Goal: Obtain resource: Download file/media

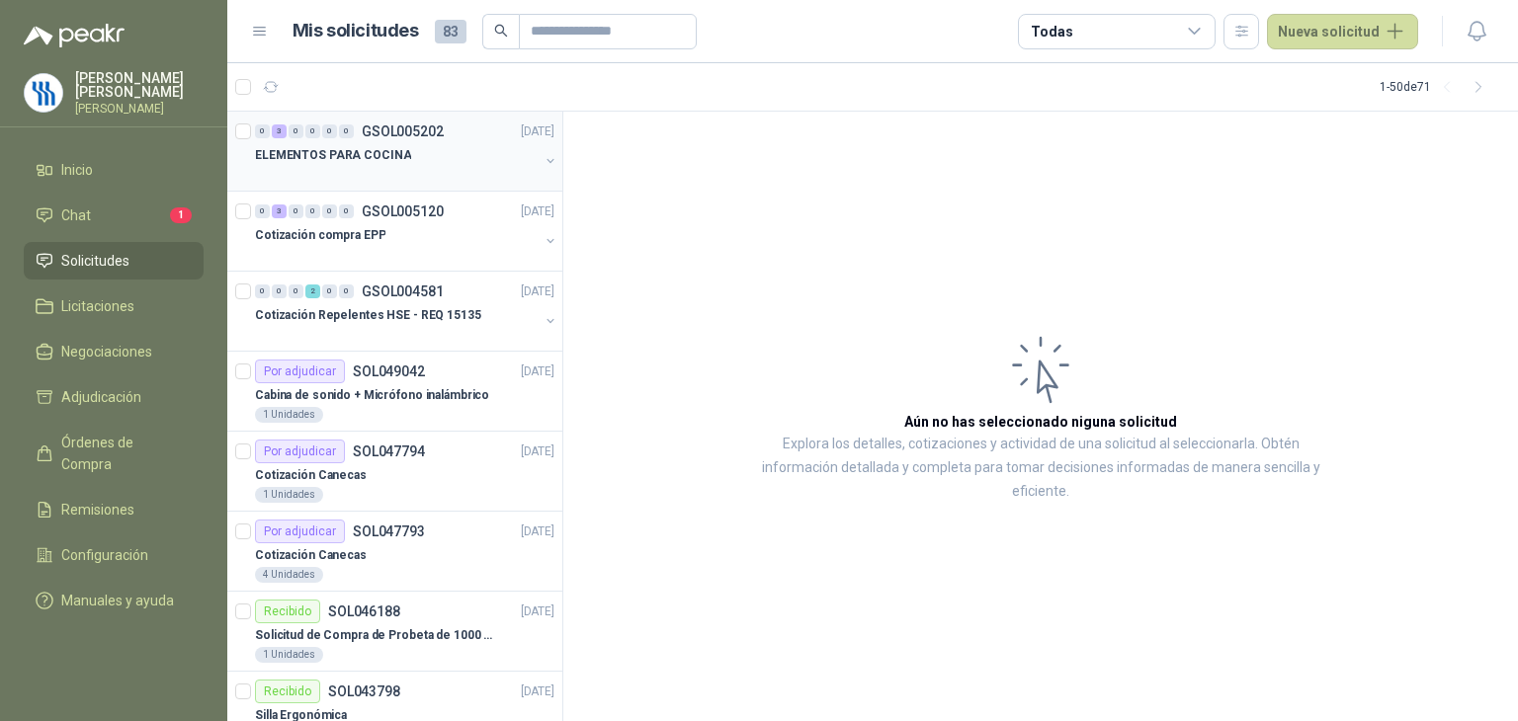
click at [327, 159] on p "ELEMENTOS PARA COCINA" at bounding box center [333, 155] width 156 height 19
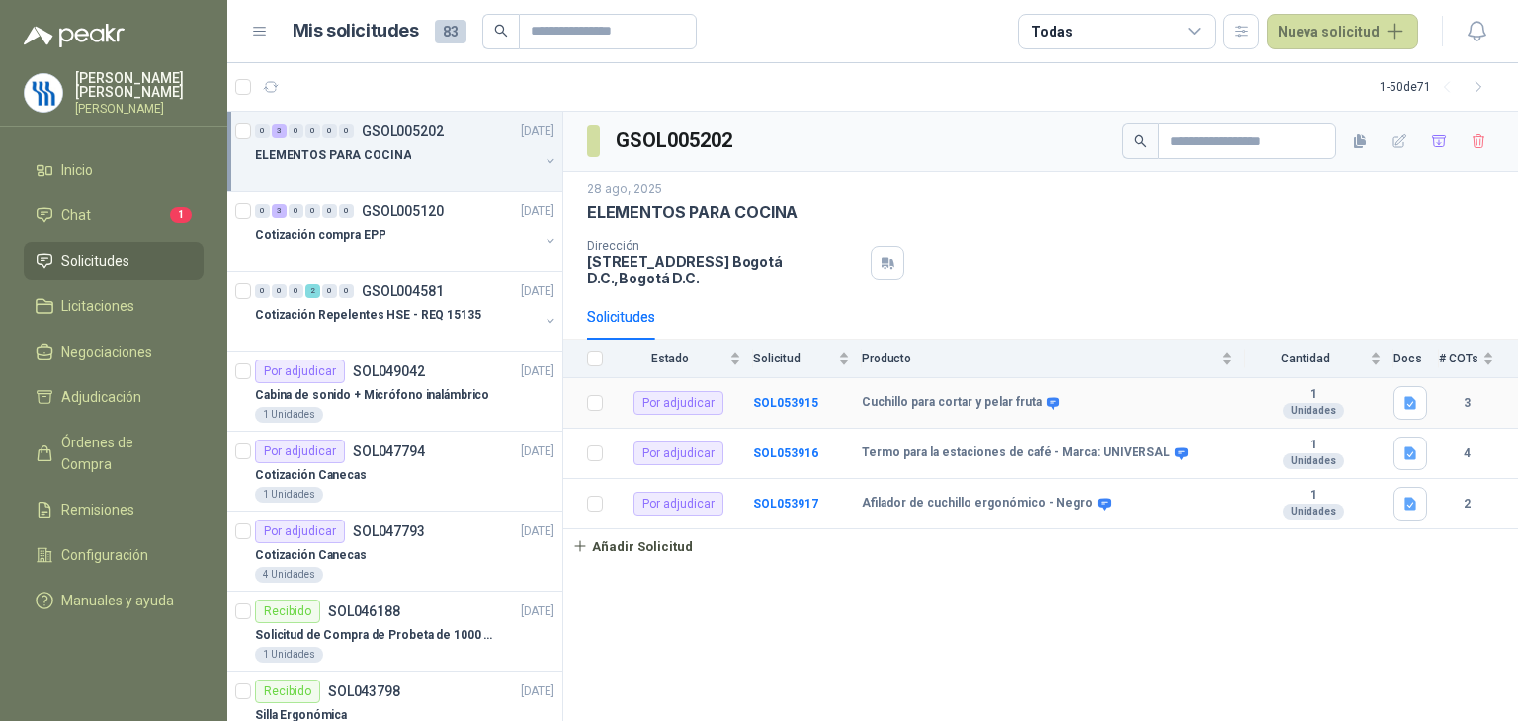
click at [796, 412] on td "SOL053915" at bounding box center [807, 403] width 109 height 50
click at [784, 499] on b "SOL053917" at bounding box center [785, 504] width 65 height 14
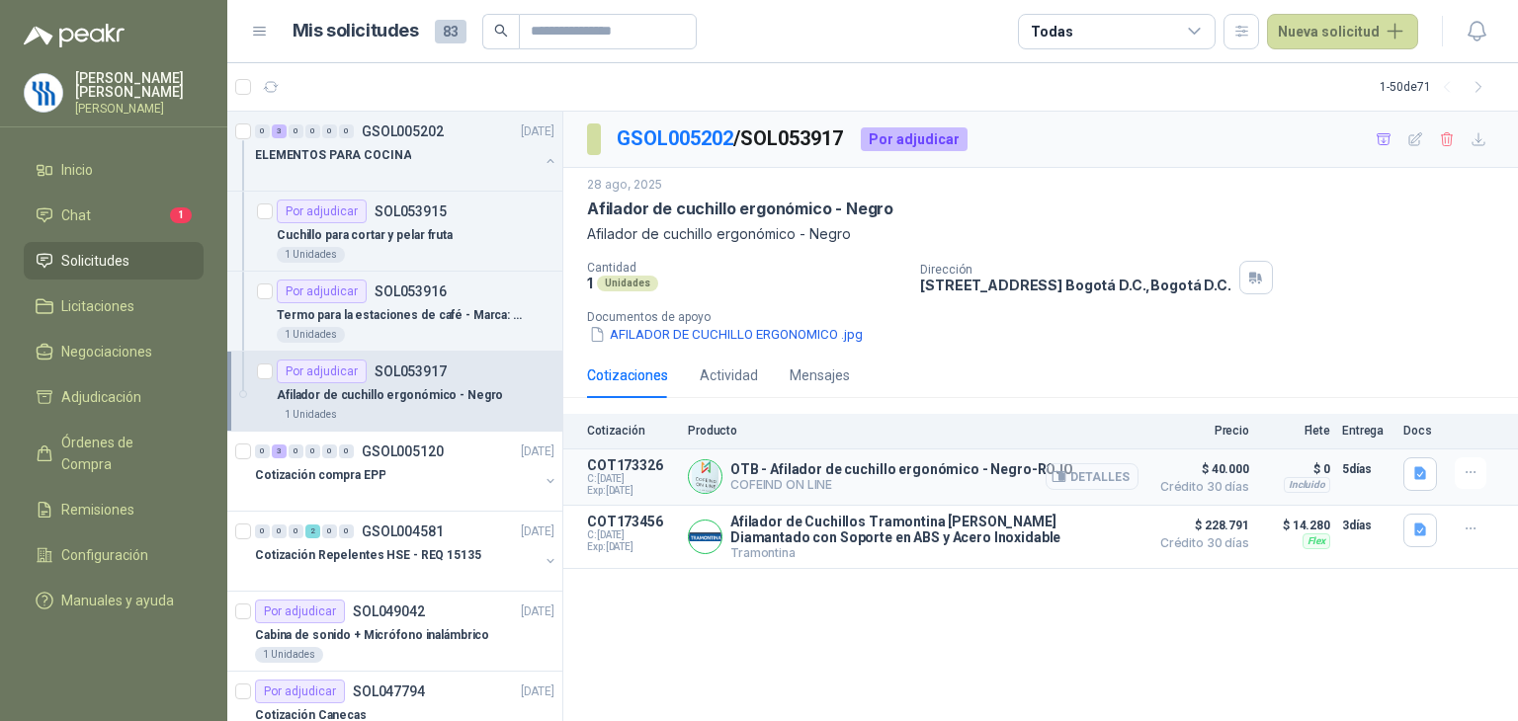
click at [1108, 486] on button "Detalles" at bounding box center [1092, 476] width 93 height 27
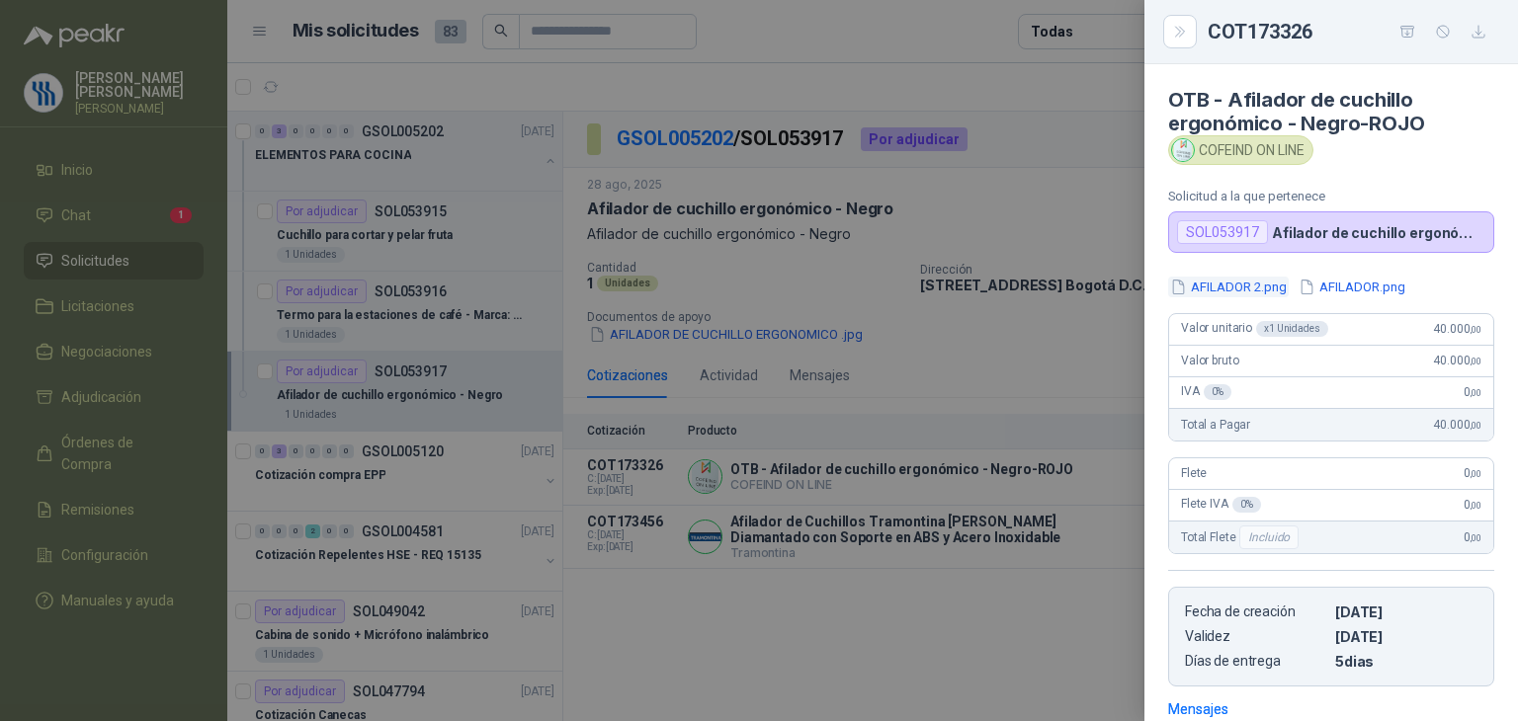
click at [1221, 284] on button "AFILADOR 2.png" at bounding box center [1228, 287] width 121 height 21
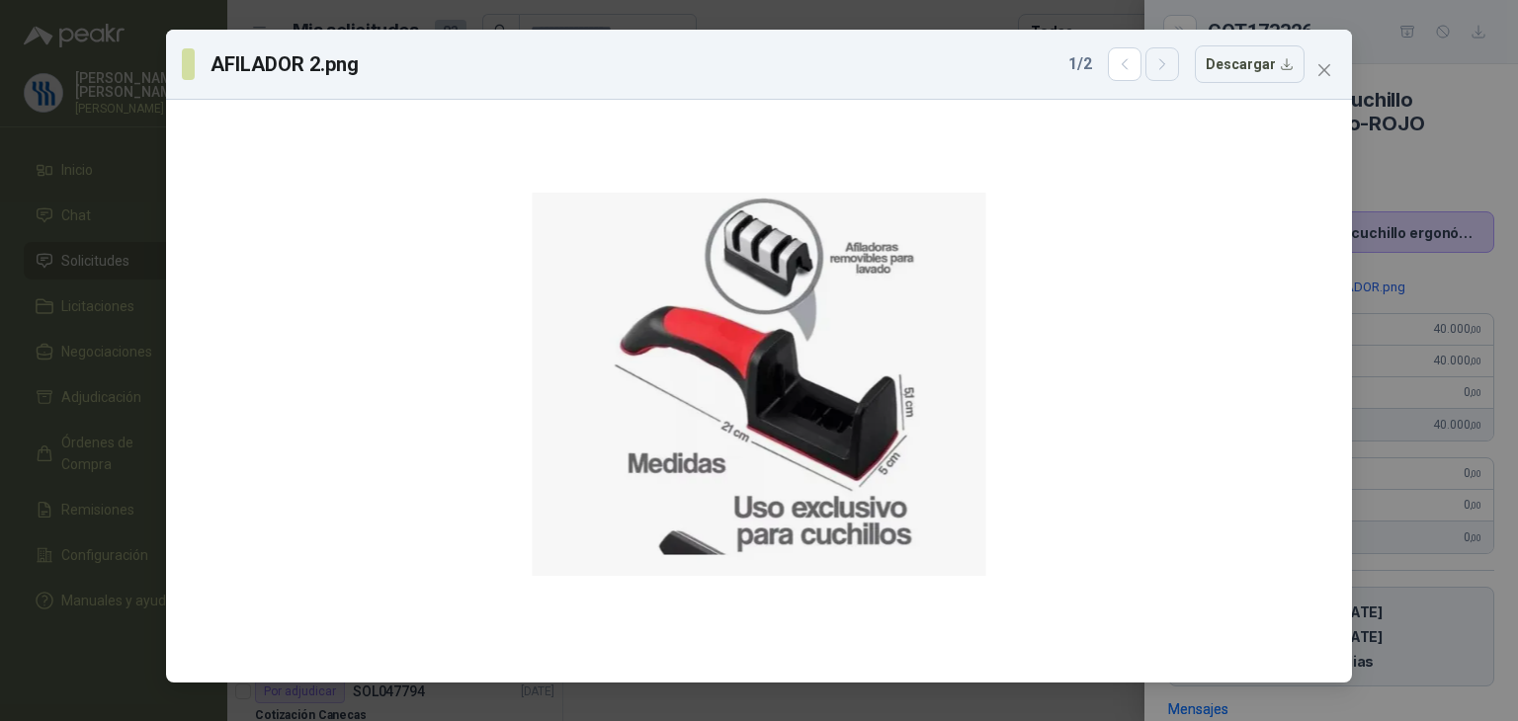
click at [1169, 74] on button "button" at bounding box center [1162, 64] width 34 height 34
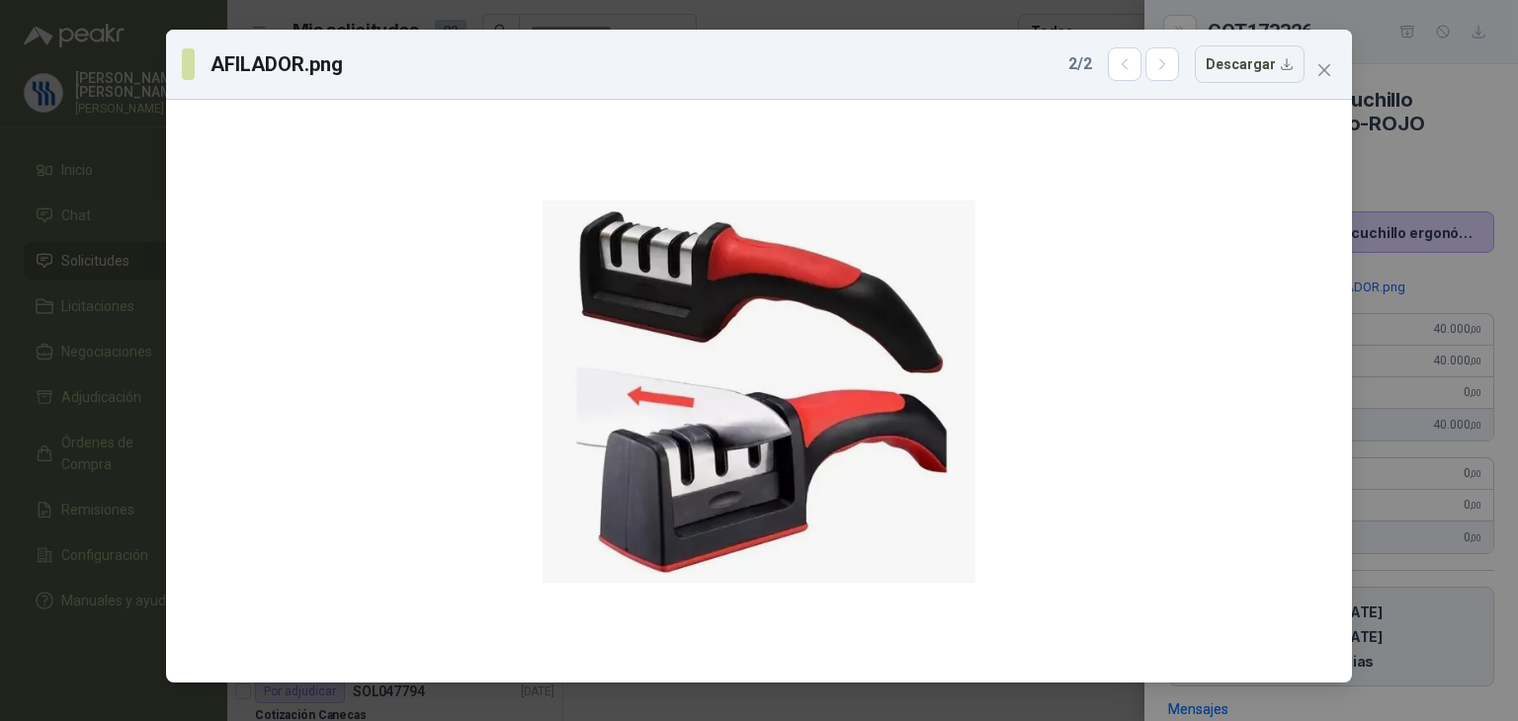
click at [1420, 163] on div "AFILADOR.png 2 / 2 Descargar" at bounding box center [759, 360] width 1518 height 721
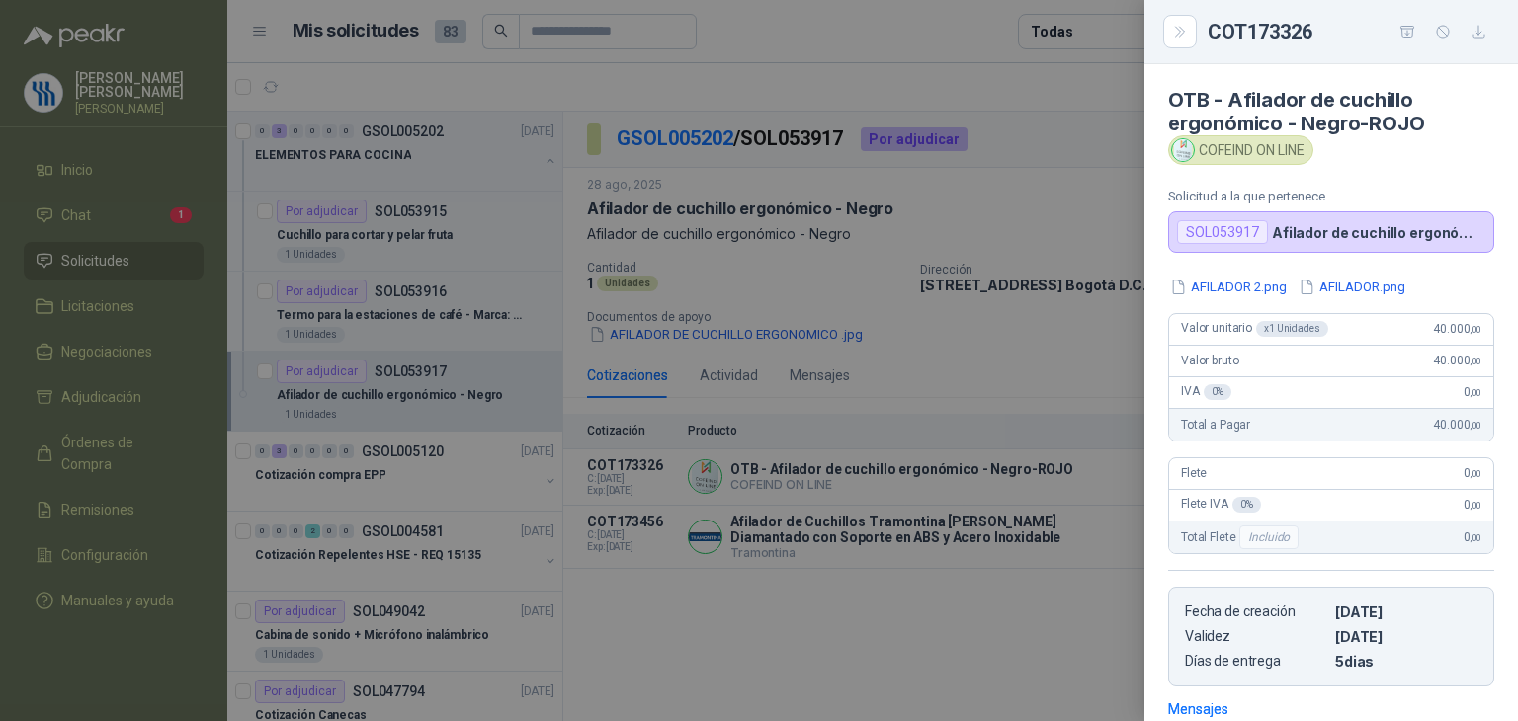
click at [1001, 312] on div at bounding box center [759, 360] width 1518 height 721
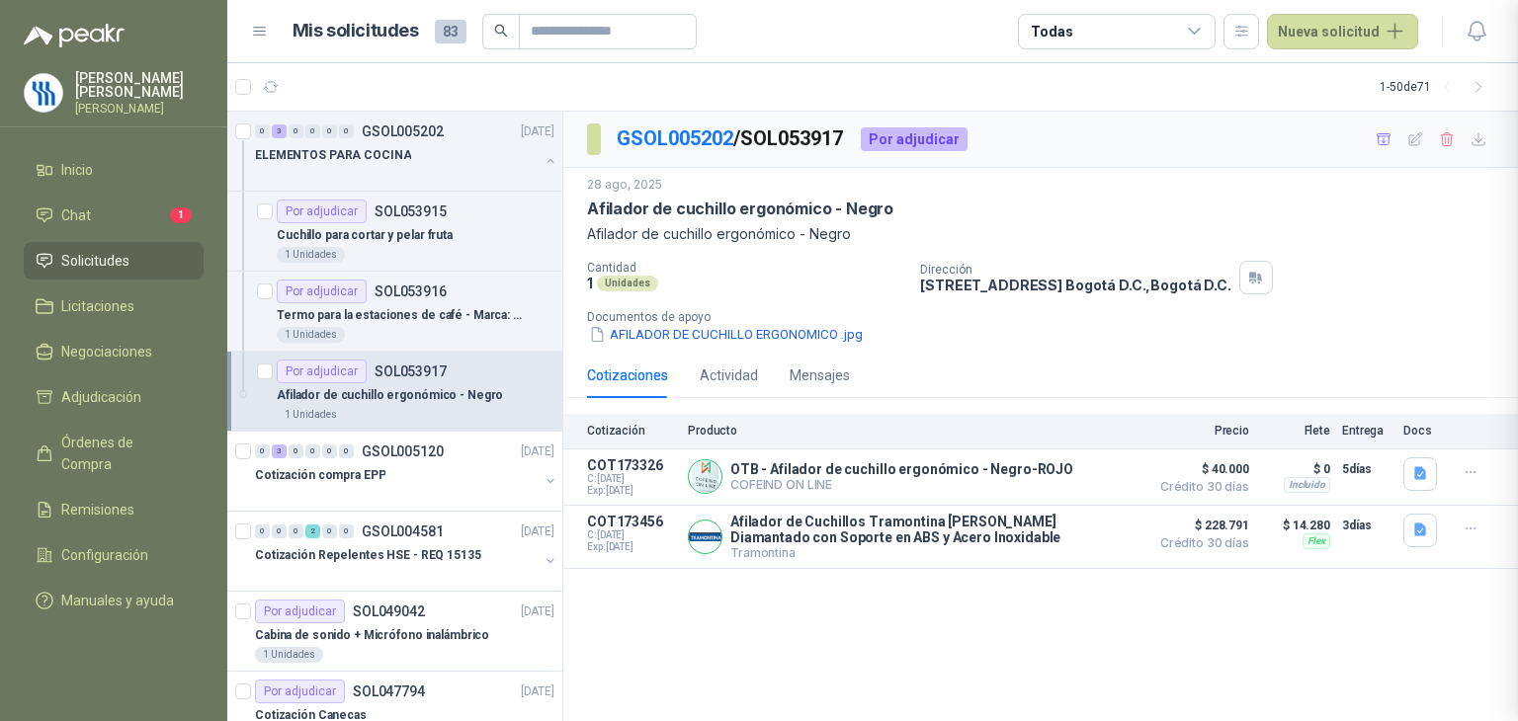
scroll to position [291, 0]
click at [1121, 531] on button "Detalles" at bounding box center [1092, 537] width 93 height 27
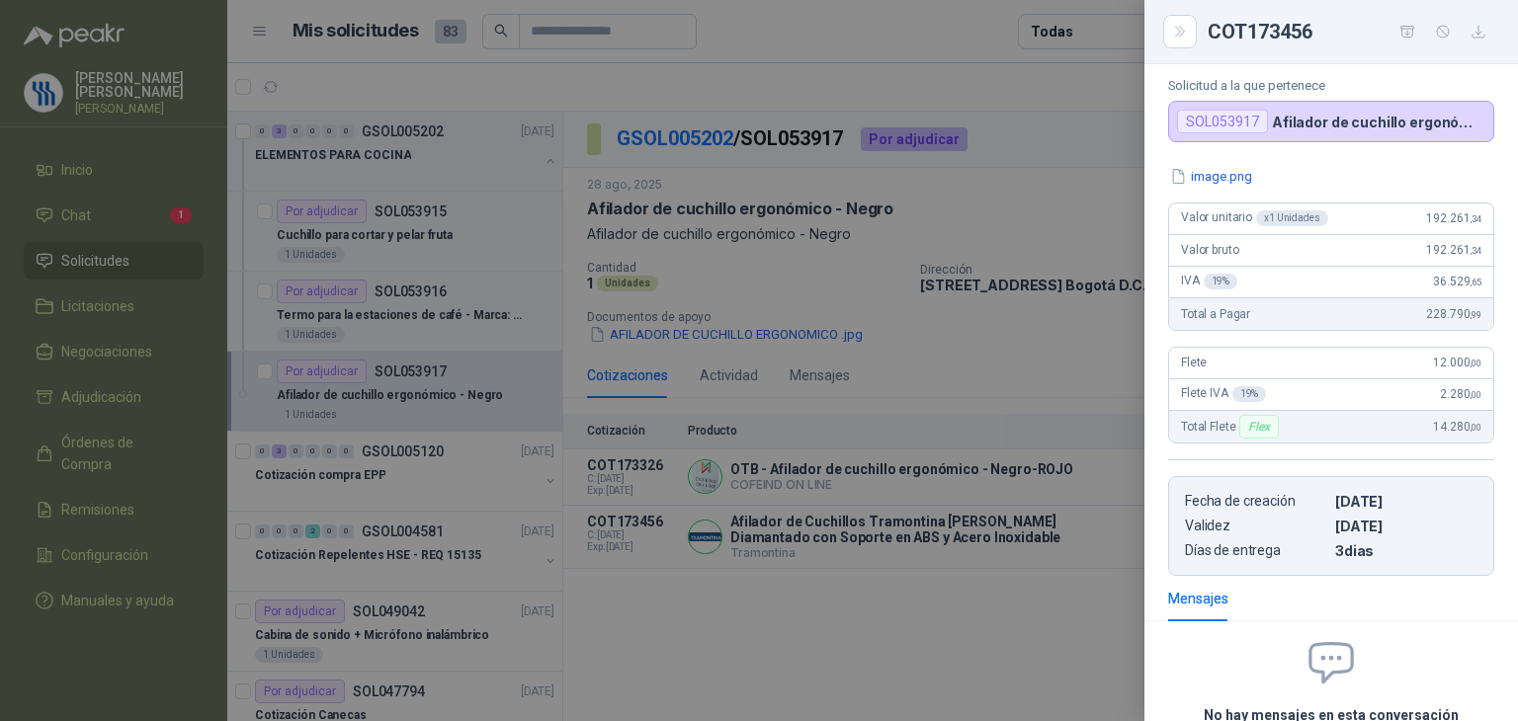
scroll to position [0, 0]
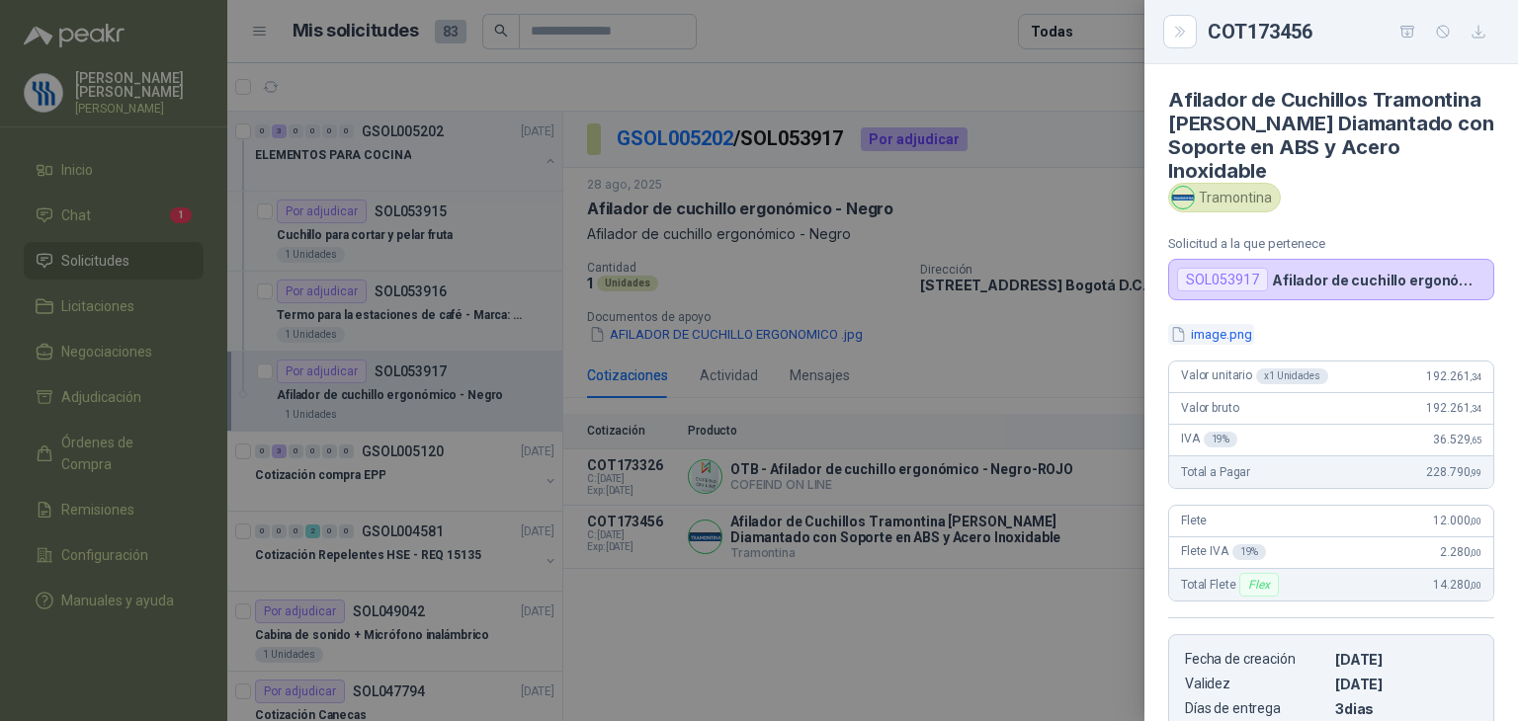
click at [1210, 333] on button "image.png" at bounding box center [1211, 334] width 86 height 21
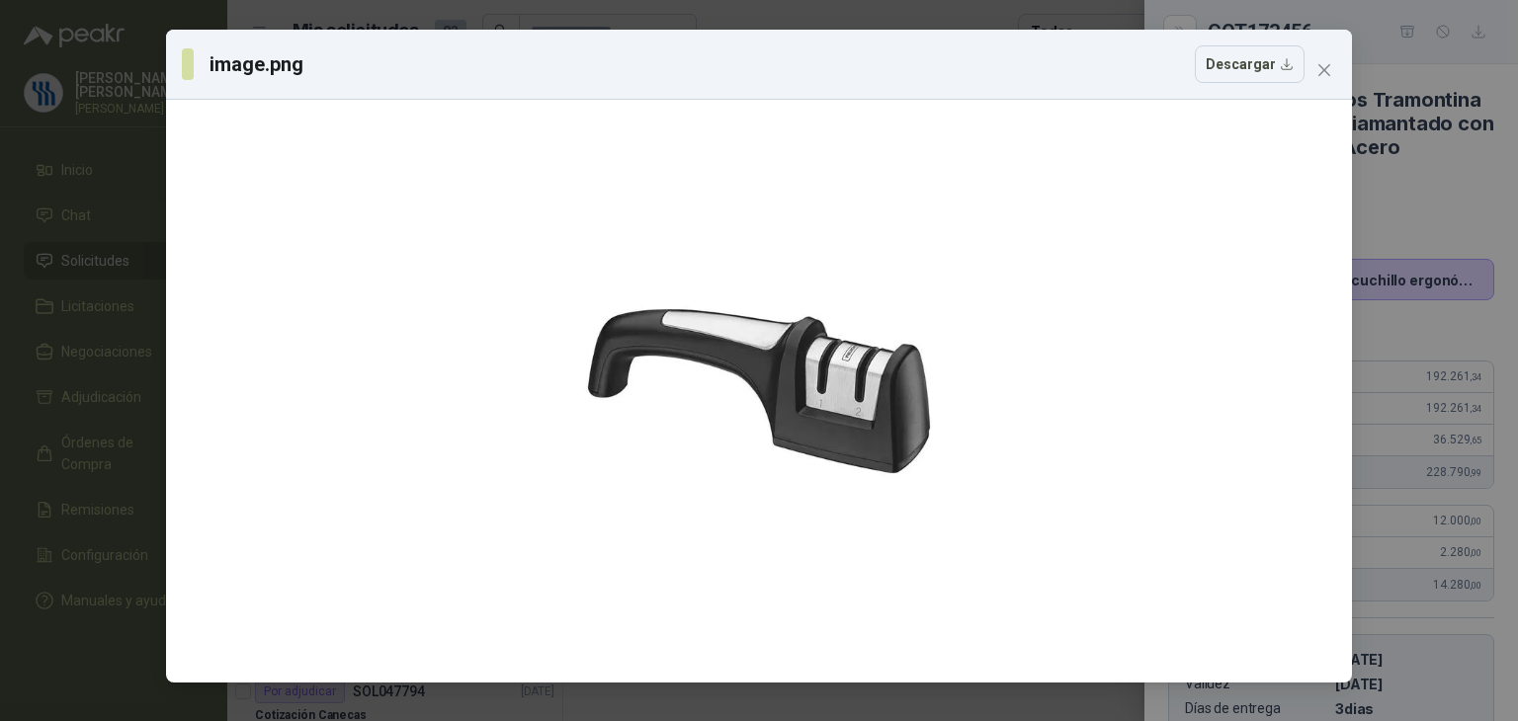
click at [1399, 203] on div "image.png Descargar" at bounding box center [759, 360] width 1518 height 721
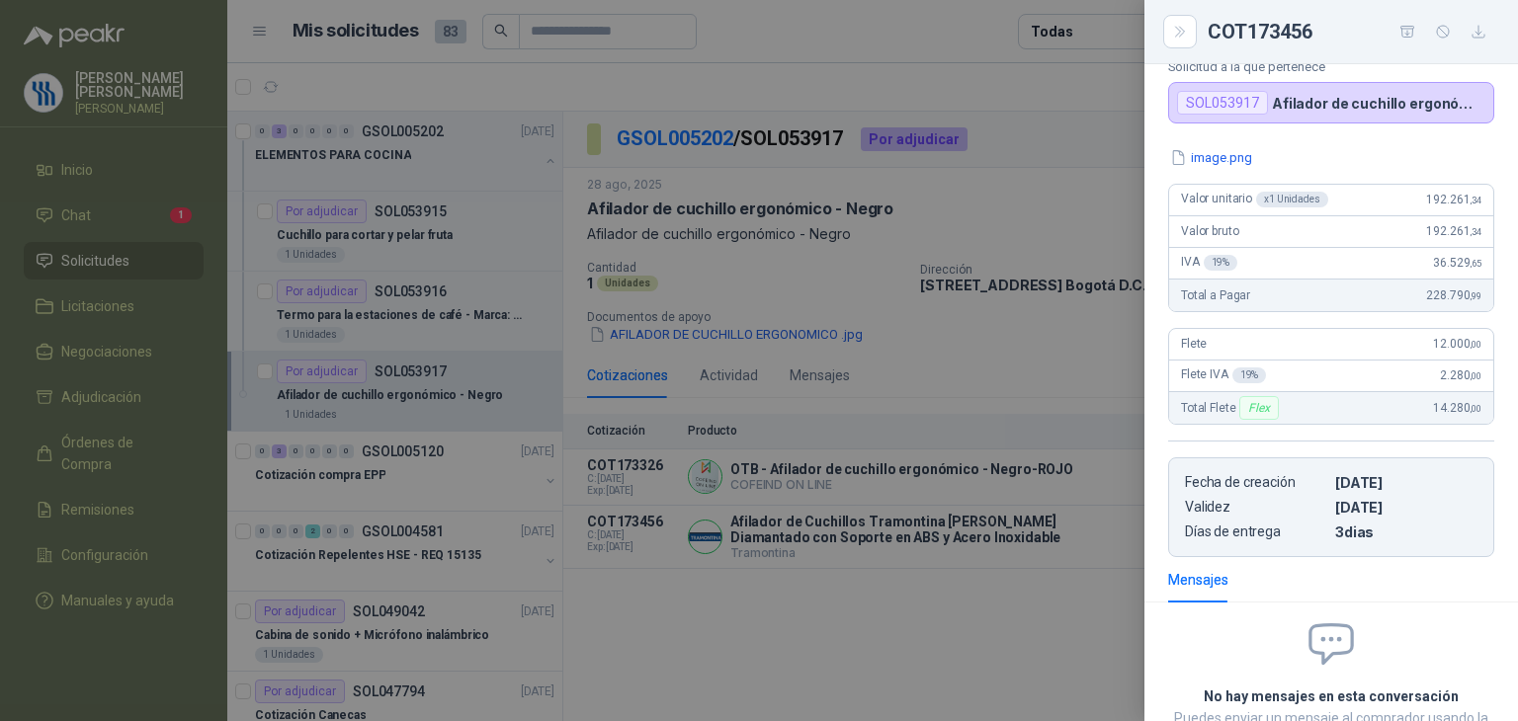
scroll to position [198, 0]
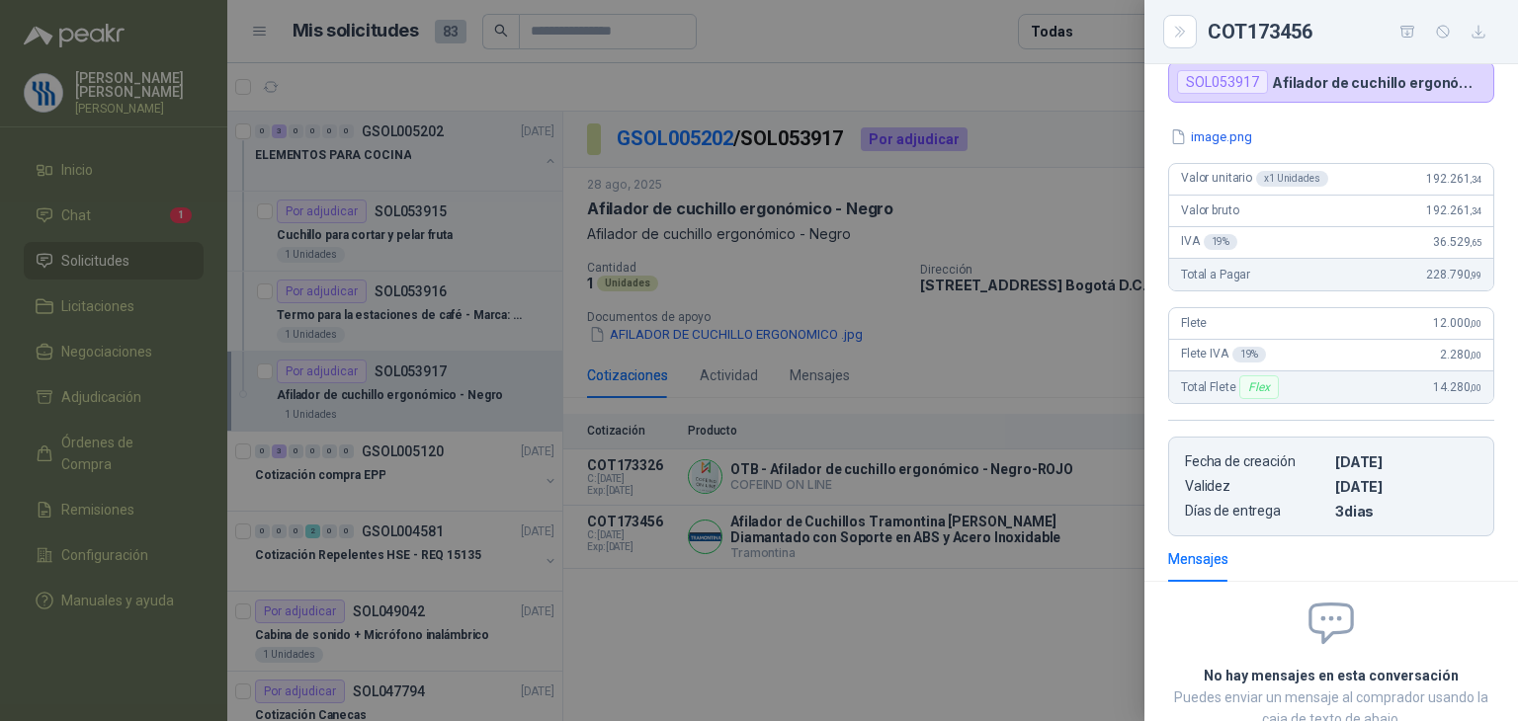
click at [909, 384] on div at bounding box center [759, 360] width 1518 height 721
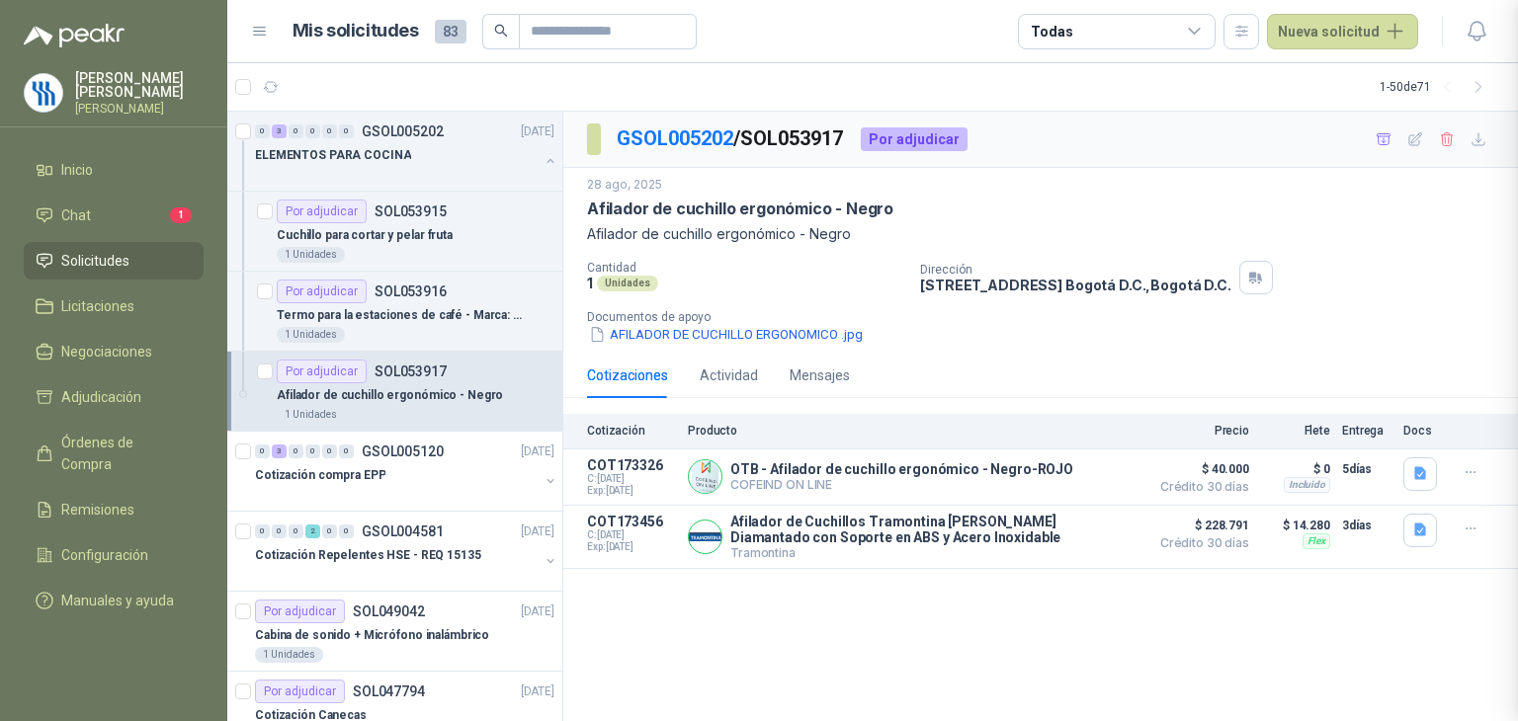
scroll to position [338, 0]
